Goal: Task Accomplishment & Management: Use online tool/utility

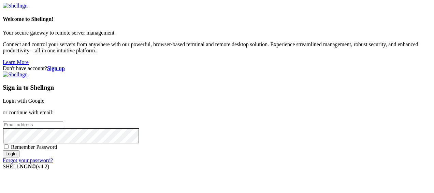
click at [63, 121] on input "email" at bounding box center [33, 124] width 60 height 7
type input "[PERSON_NAME][EMAIL_ADDRESS][DOMAIN_NAME]"
click at [19, 157] on input "Login" at bounding box center [11, 153] width 17 height 7
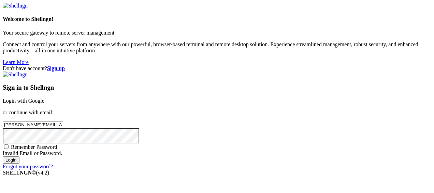
click at [3, 156] on input "Login" at bounding box center [11, 159] width 17 height 7
click at [44, 98] on link "Login with Google" at bounding box center [24, 101] width 42 height 6
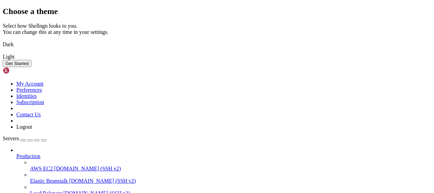
click at [31, 67] on button "Get Started" at bounding box center [17, 63] width 29 height 7
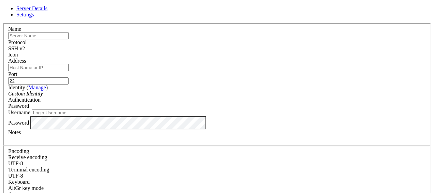
click at [69, 39] on input "text" at bounding box center [38, 35] width 60 height 7
type input "testStella"
click at [69, 67] on input "Address" at bounding box center [38, 67] width 60 height 7
paste input "[TECHNICAL_ID]"
type input "[TECHNICAL_ID]"
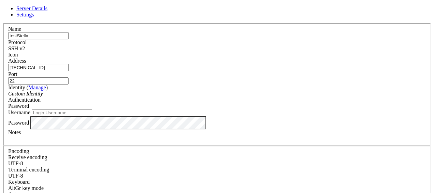
click at [92, 116] on input "Username" at bounding box center [62, 112] width 60 height 7
type input "ubuntu"
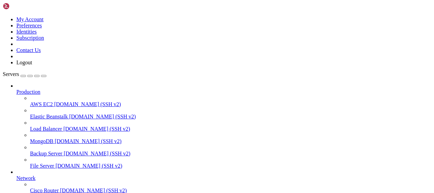
scroll to position [83, 0]
